Goal: Find specific page/section: Find specific page/section

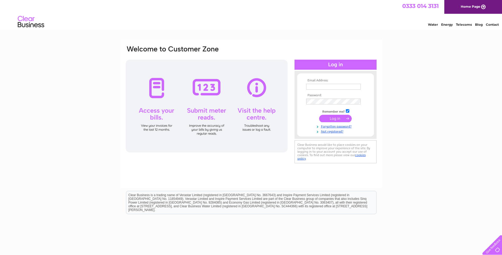
type input "admin@muswellhillgolfclub.co.uk"
click at [334, 120] on input "submit" at bounding box center [335, 118] width 33 height 7
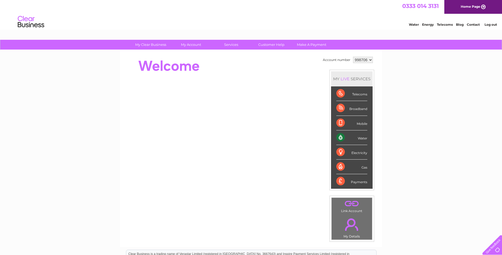
click at [348, 140] on div "Water" at bounding box center [351, 137] width 31 height 15
click at [340, 137] on div "Water" at bounding box center [351, 137] width 31 height 15
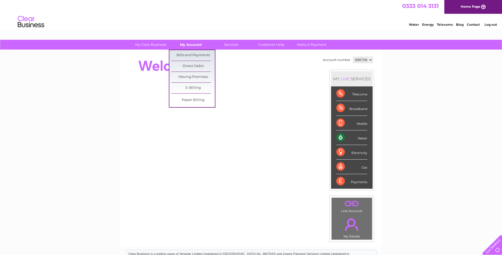
click at [187, 44] on link "My Account" at bounding box center [191, 45] width 44 height 10
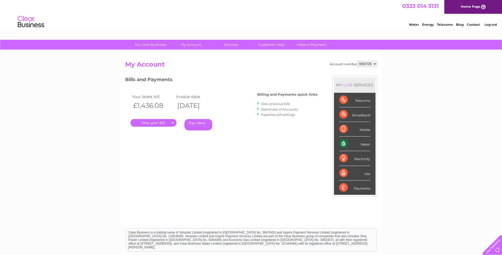
click at [156, 124] on link "." at bounding box center [154, 123] width 46 height 8
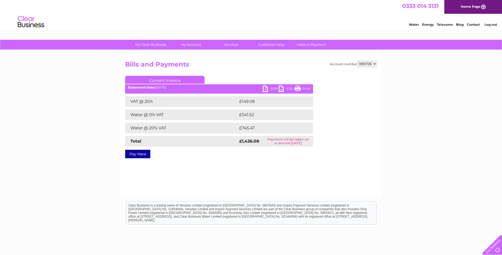
click at [268, 89] on link "PDF" at bounding box center [271, 90] width 16 height 8
